Goal: Task Accomplishment & Management: Manage account settings

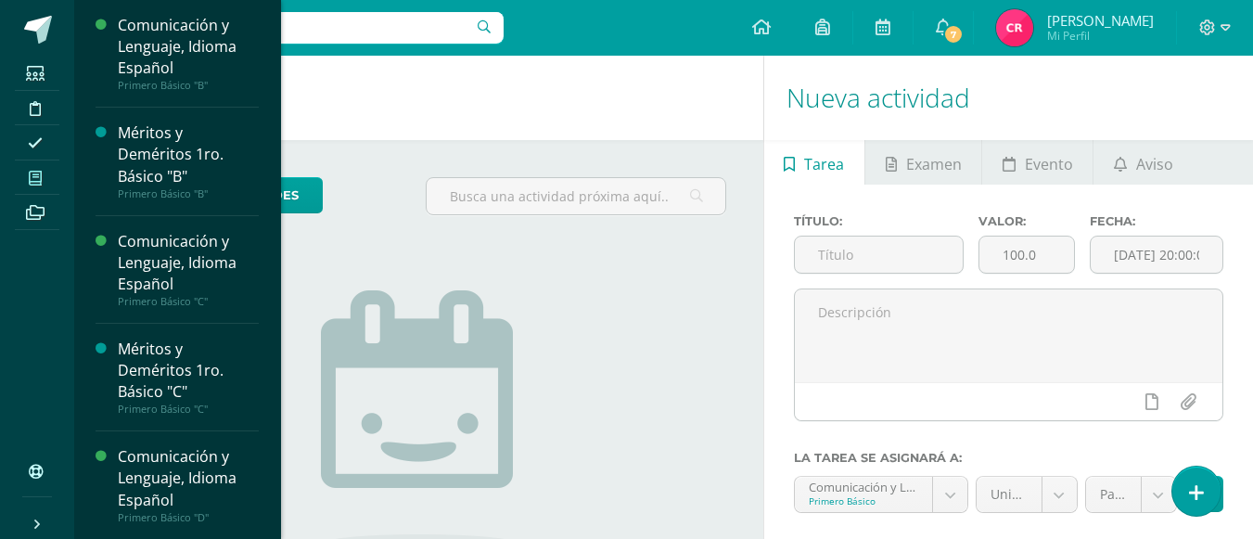
click at [22, 165] on span at bounding box center [36, 177] width 42 height 25
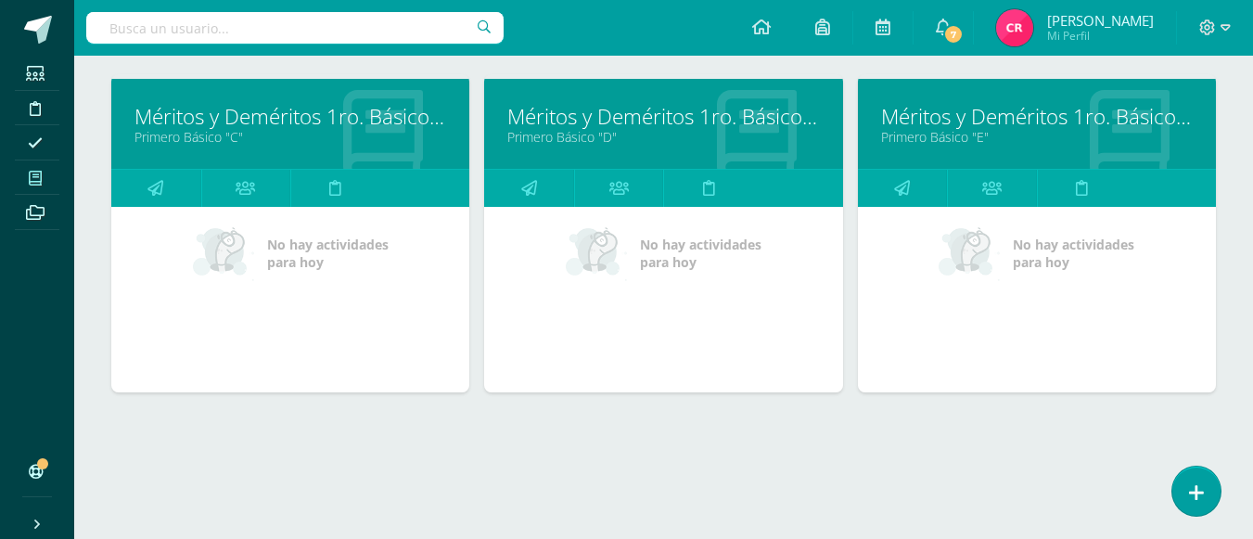
scroll to position [1245, 0]
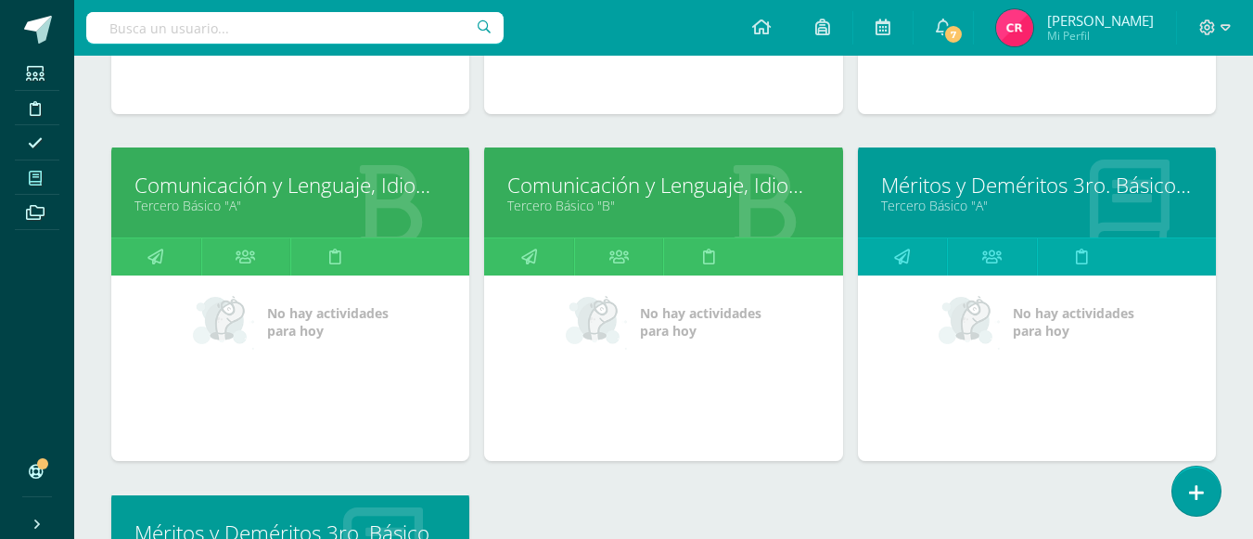
click at [383, 186] on link "Comunicación y Lenguaje, Idioma Español" at bounding box center [290, 185] width 312 height 29
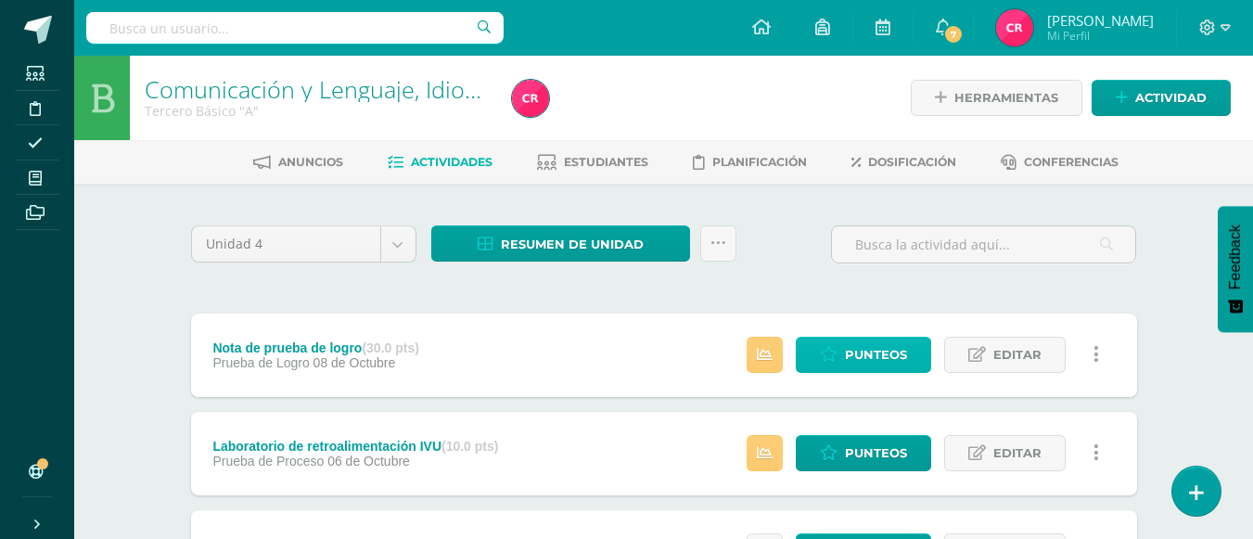
click at [868, 347] on span "Punteos" at bounding box center [876, 355] width 62 height 34
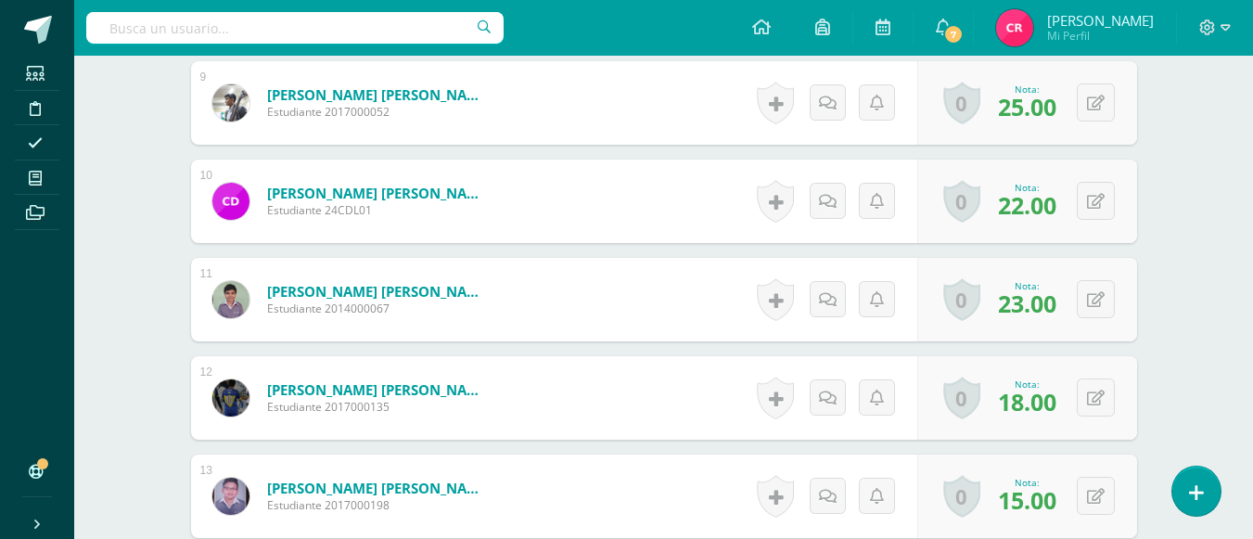
scroll to position [1666, 0]
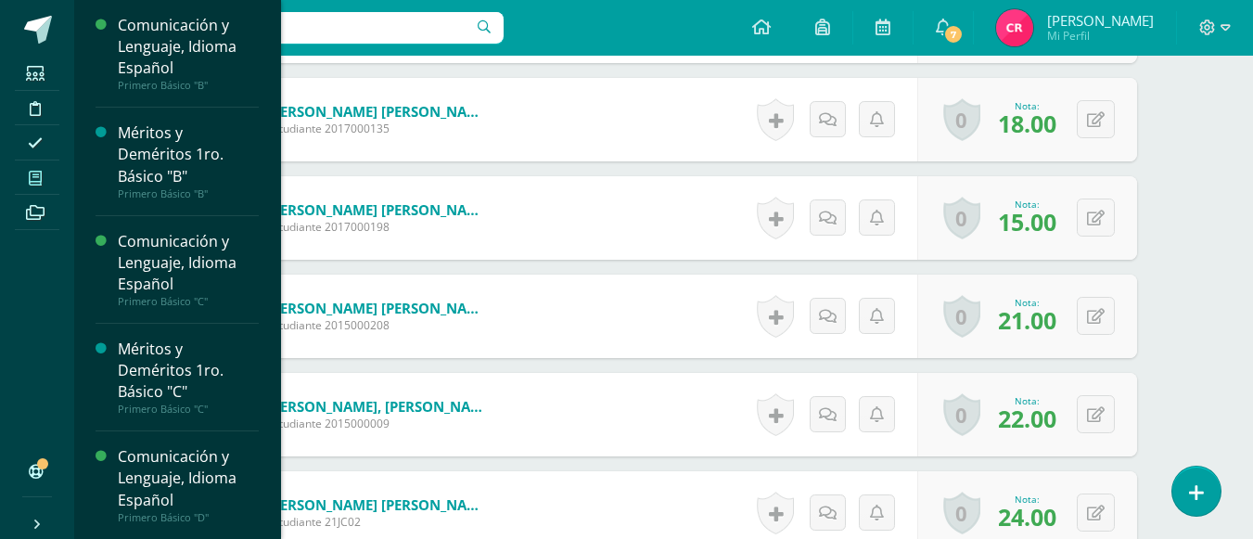
click at [41, 189] on span at bounding box center [36, 177] width 42 height 25
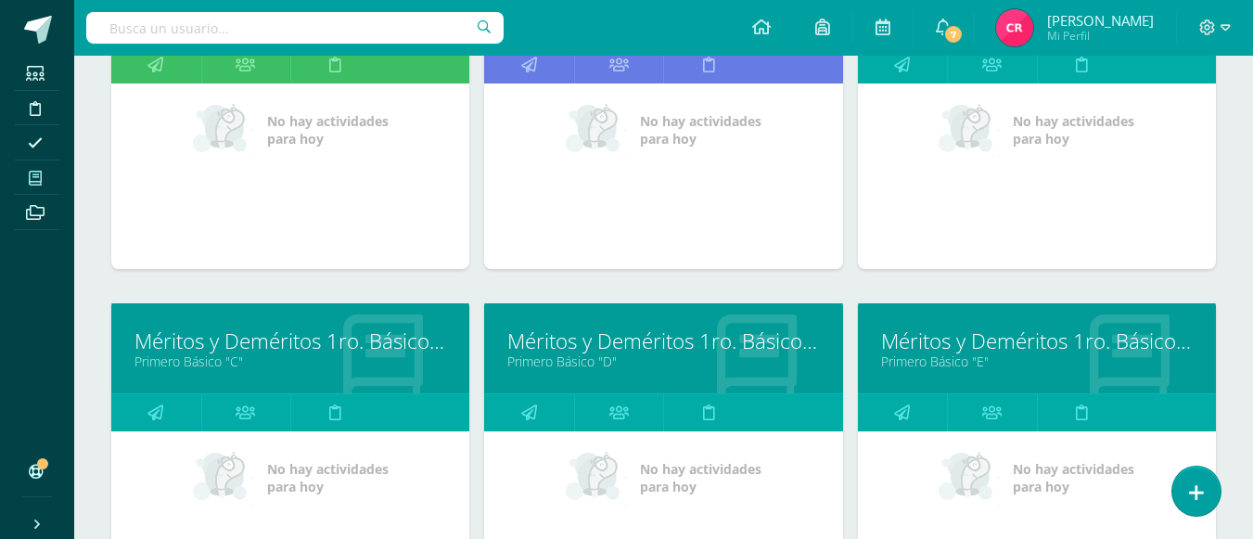
scroll to position [1113, 0]
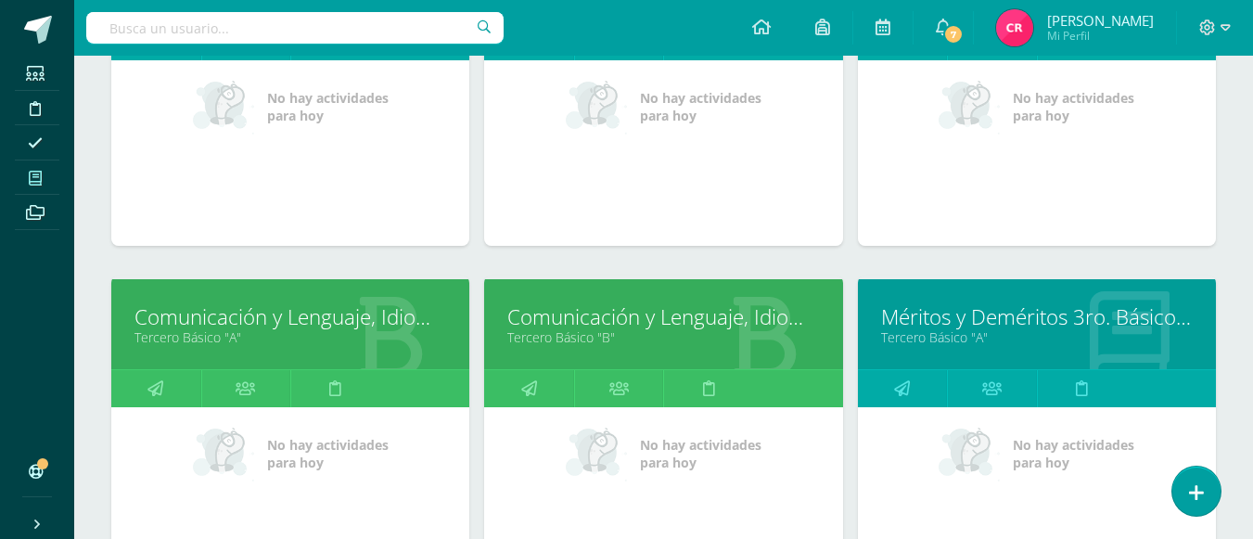
click at [616, 316] on link "Comunicación y Lenguaje, Idioma Español" at bounding box center [663, 316] width 312 height 29
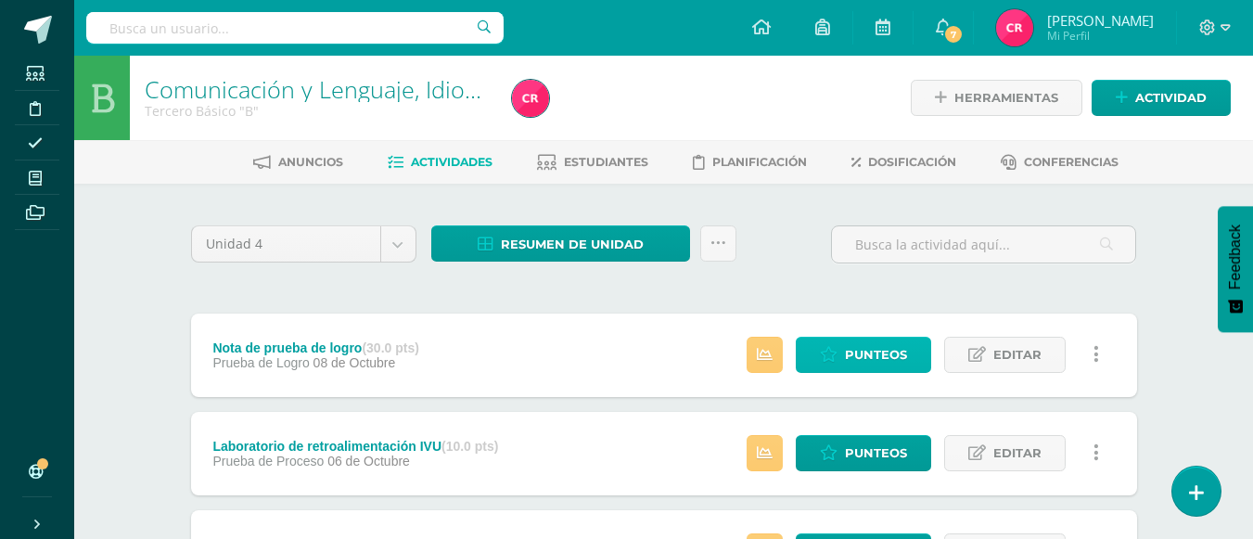
click at [812, 371] on link "Punteos" at bounding box center [863, 355] width 135 height 36
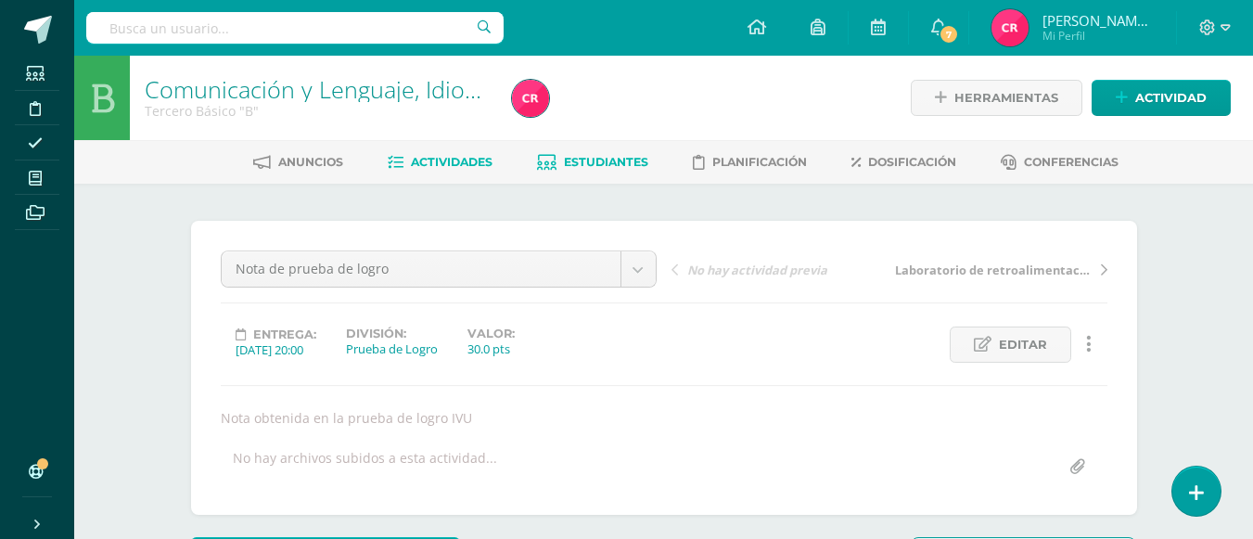
click at [605, 161] on span "Estudiantes" at bounding box center [606, 162] width 84 height 14
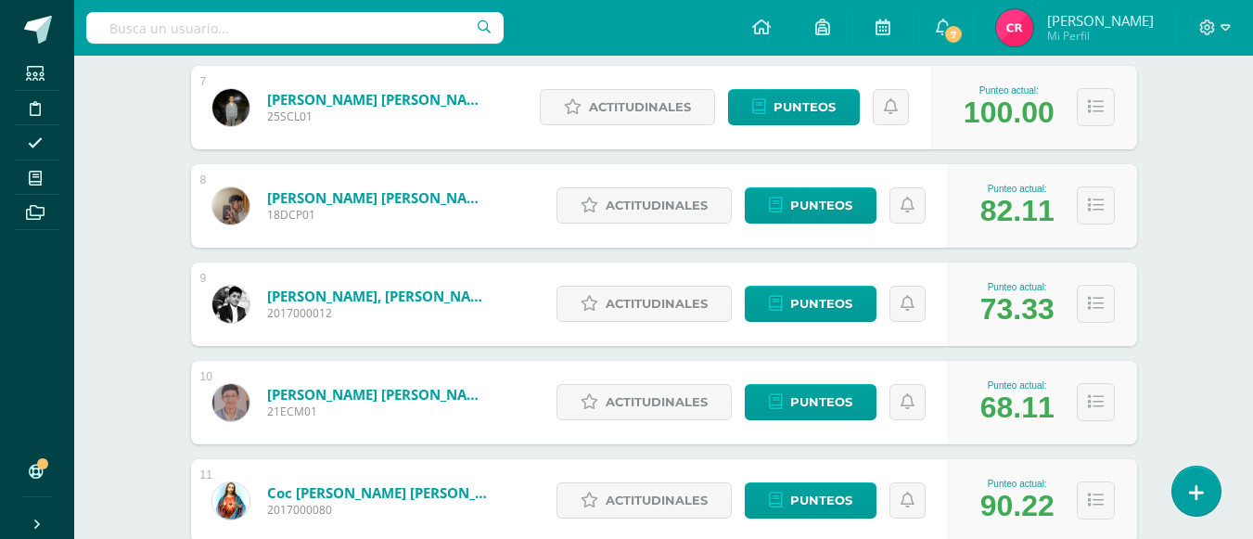
scroll to position [1020, 0]
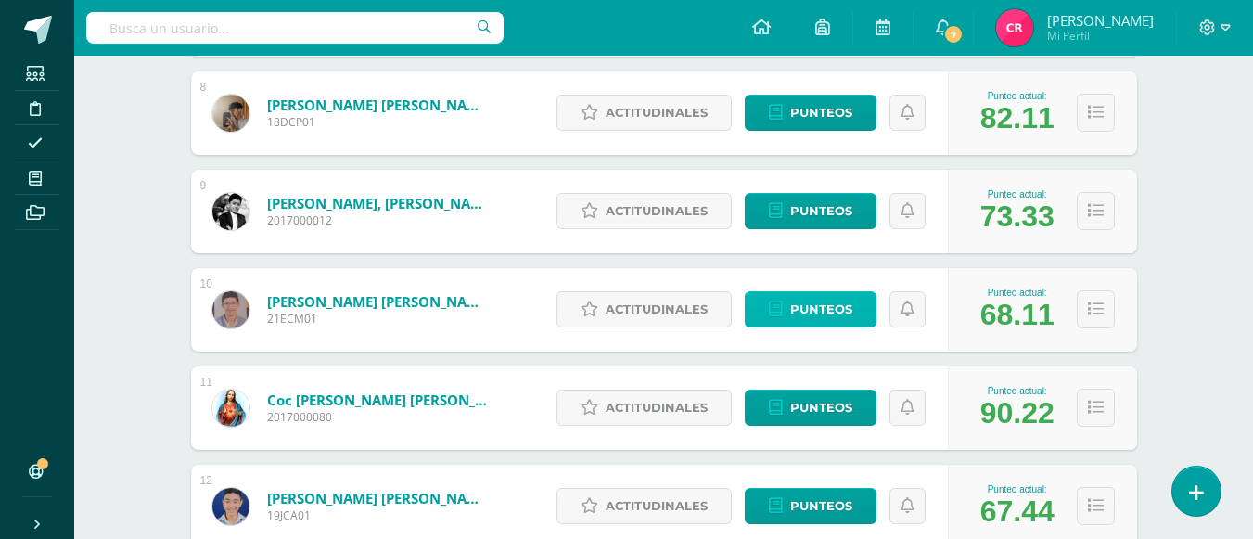
click at [803, 312] on span "Punteos" at bounding box center [821, 309] width 62 height 34
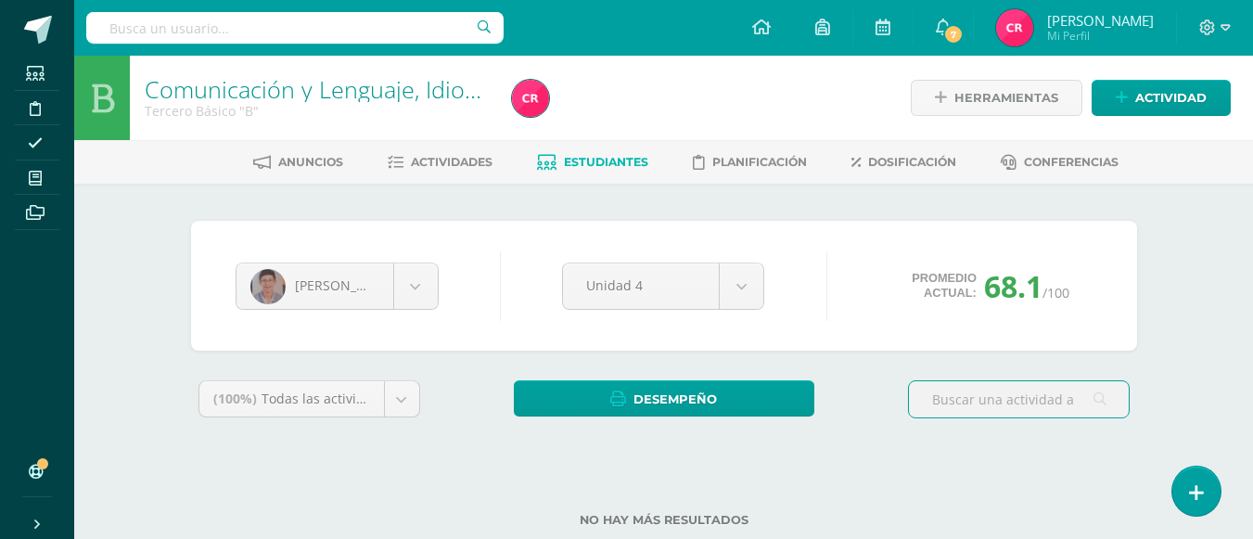
scroll to position [47, 0]
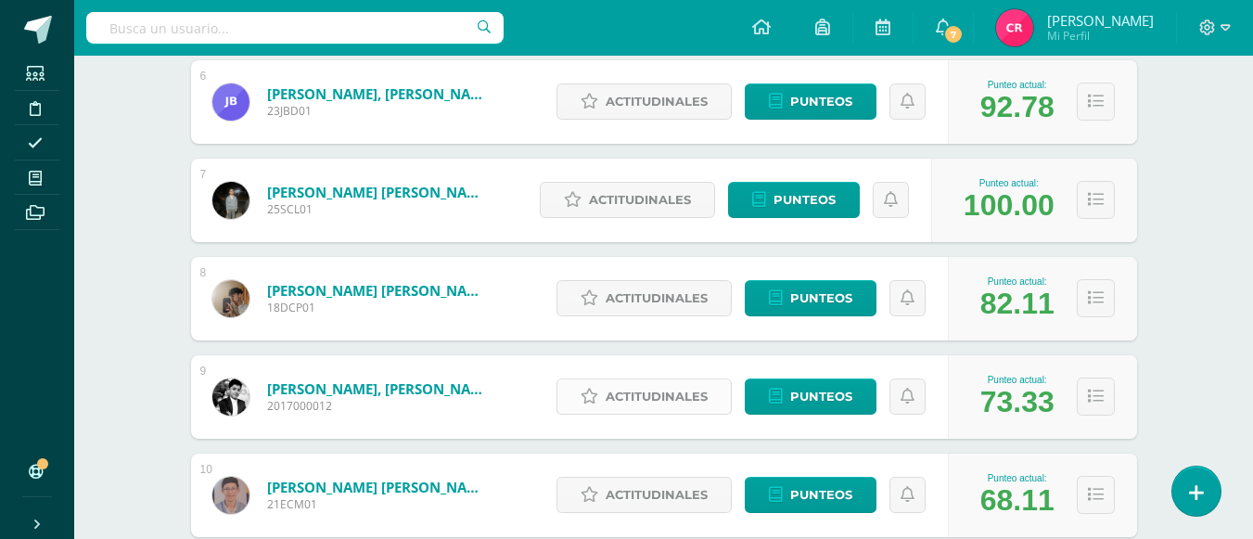
scroll to position [950, 0]
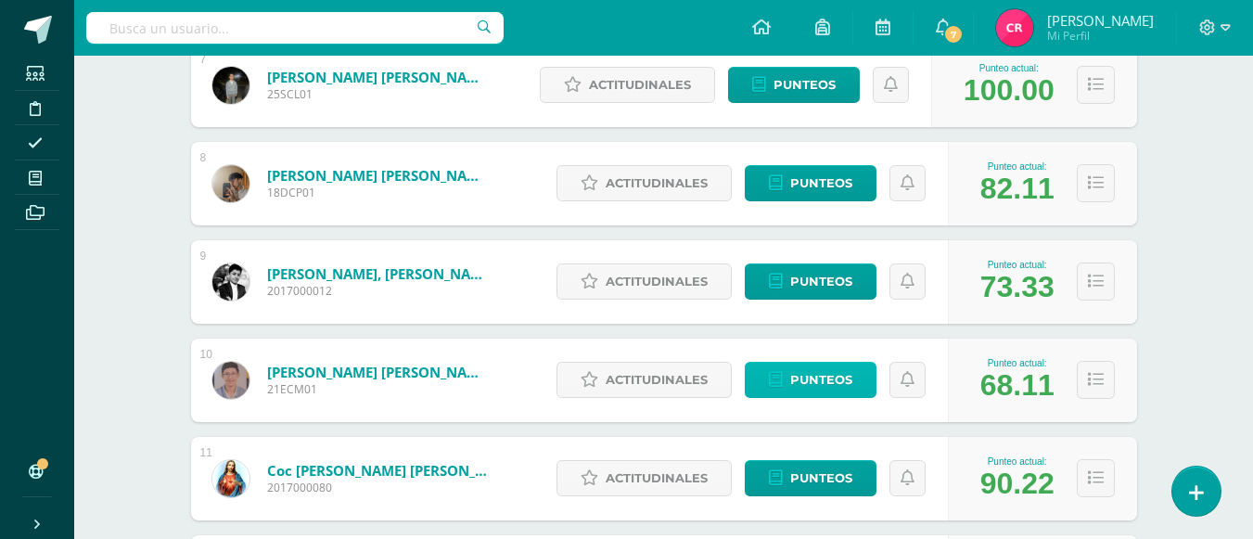
click at [812, 379] on span "Punteos" at bounding box center [821, 380] width 62 height 34
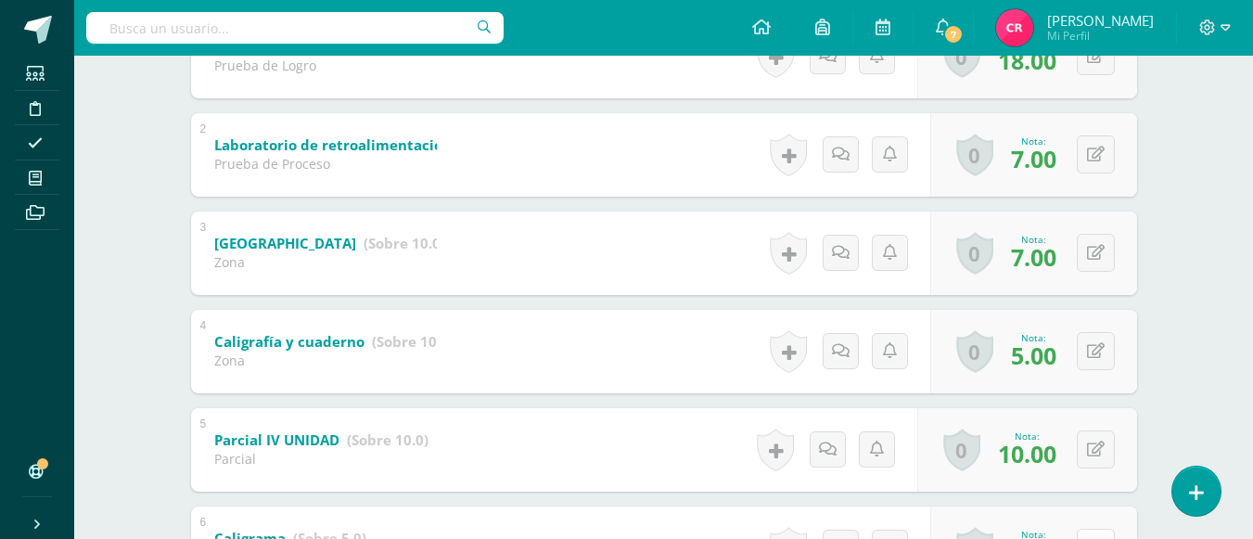
scroll to position [262, 0]
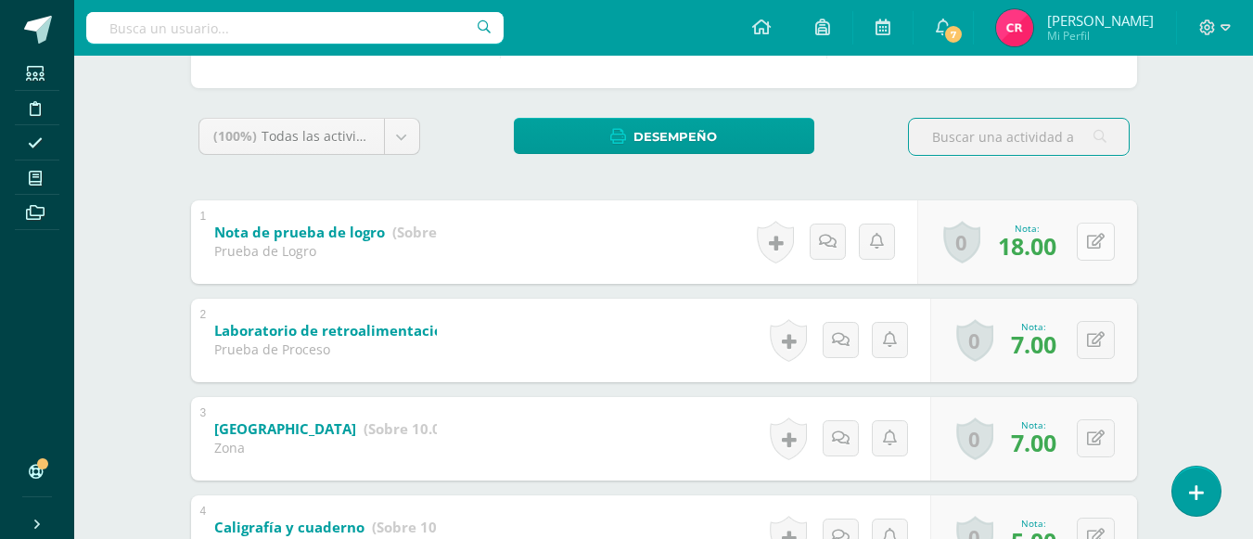
click at [1094, 248] on button at bounding box center [1096, 242] width 38 height 38
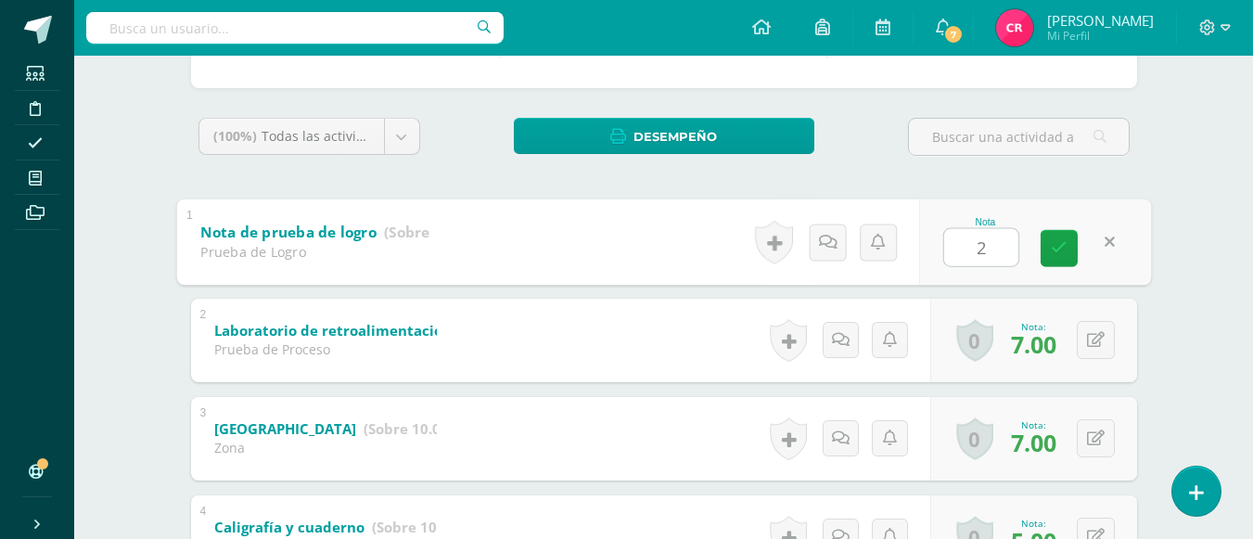
type input "21"
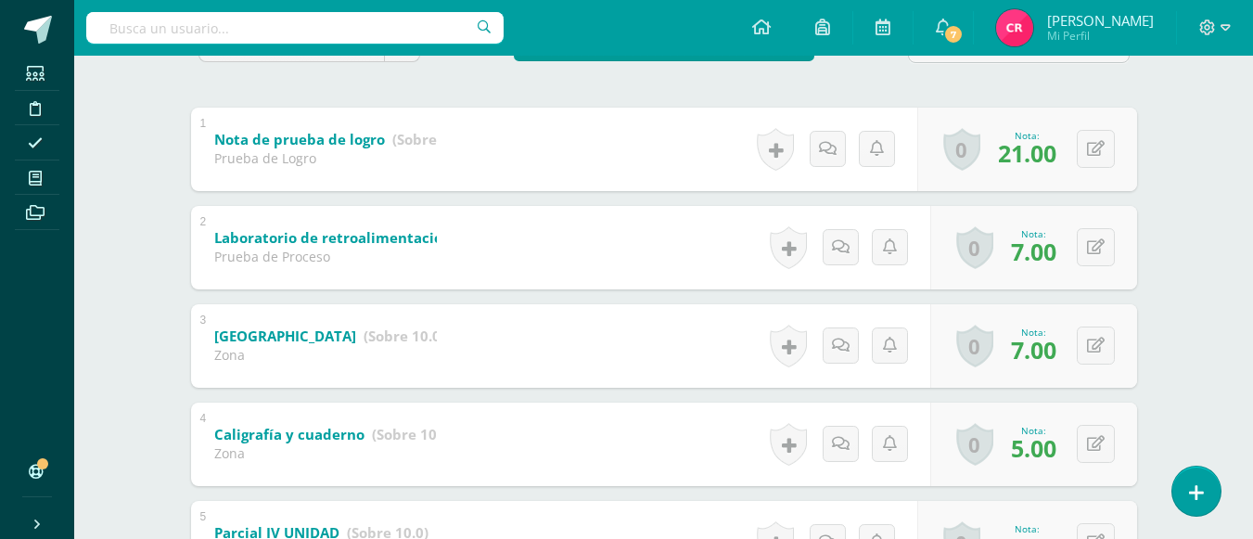
scroll to position [77, 0]
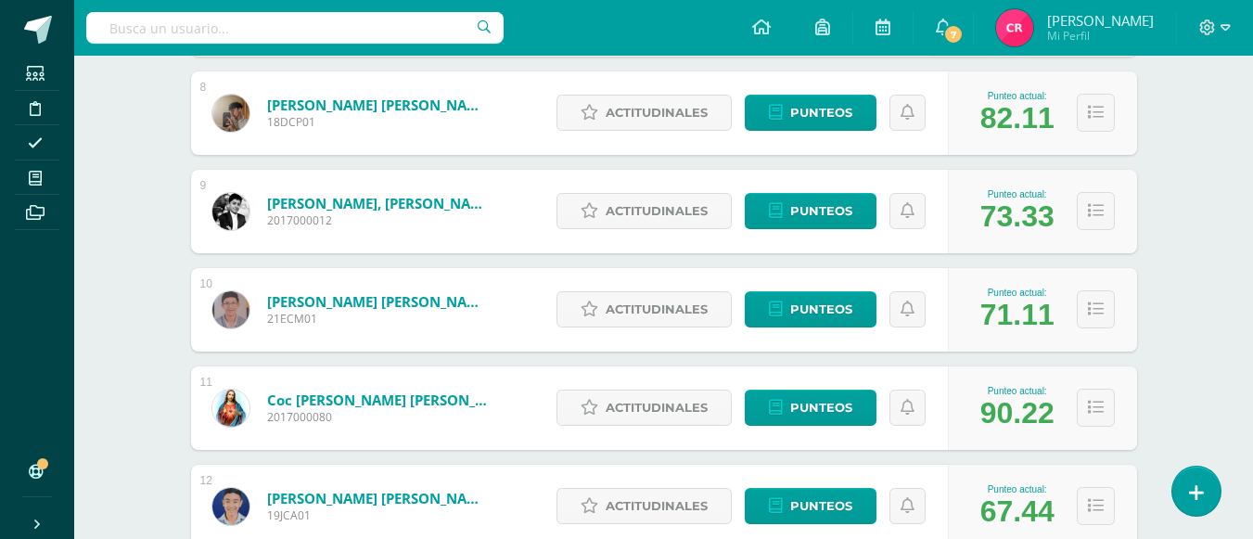
scroll to position [1113, 0]
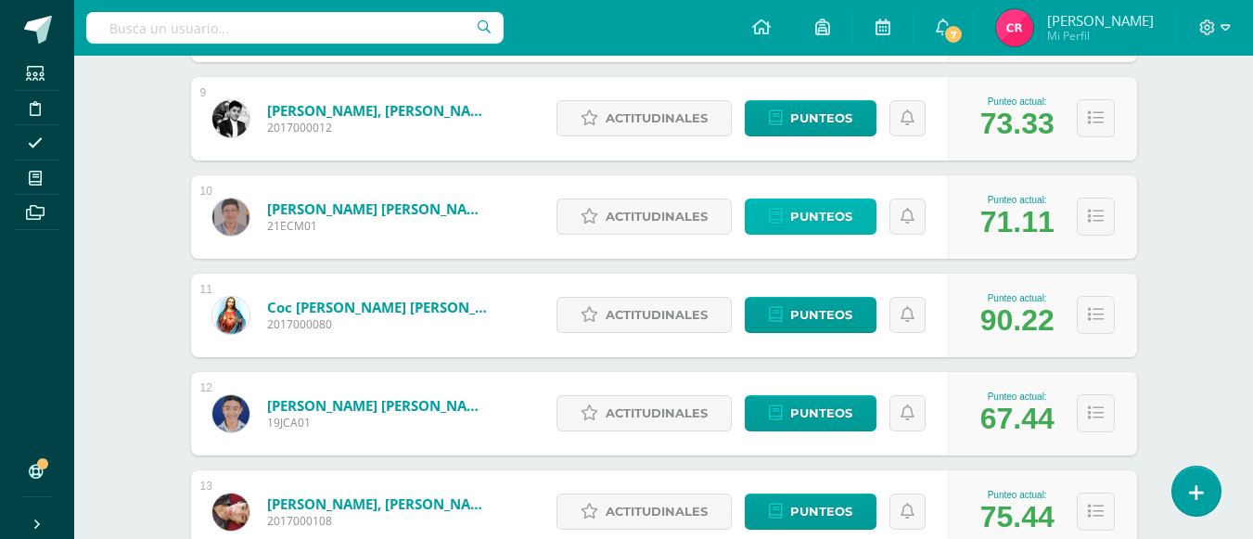
click at [834, 229] on span "Punteos" at bounding box center [821, 216] width 62 height 34
